Goal: Go to known website: Go to known website

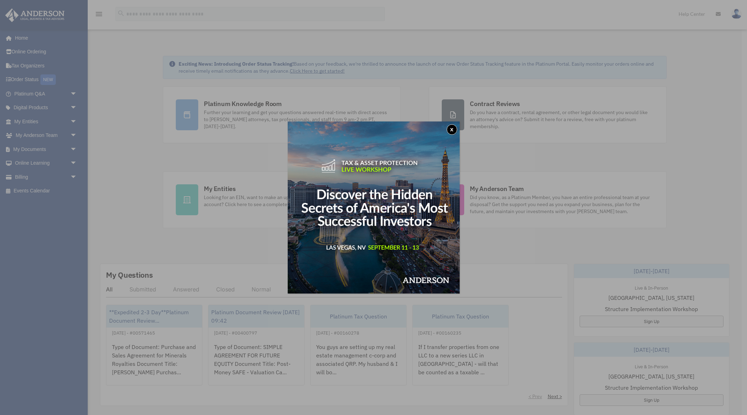
click at [451, 131] on button "x" at bounding box center [452, 129] width 11 height 11
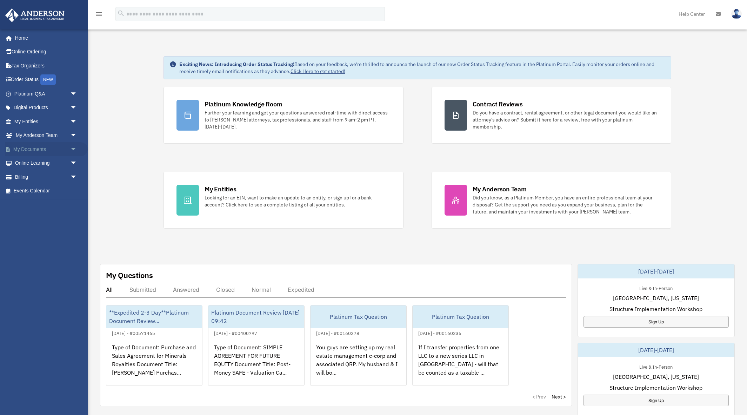
click at [74, 151] on span "arrow_drop_down" at bounding box center [77, 149] width 14 height 14
click at [31, 162] on link "Box" at bounding box center [49, 163] width 78 height 14
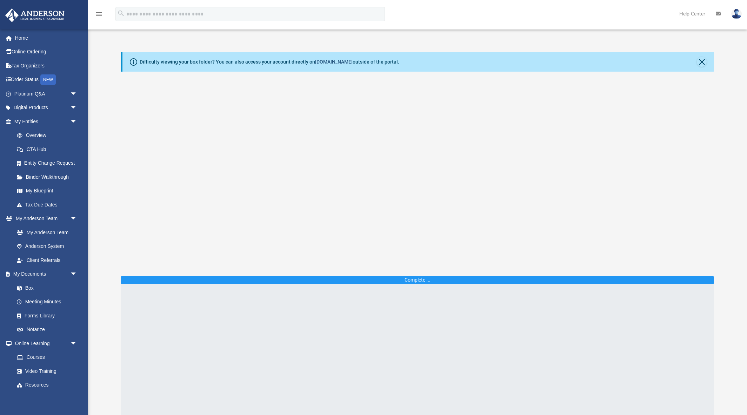
click at [338, 62] on link "[DOMAIN_NAME]" at bounding box center [334, 62] width 38 height 6
